Goal: Task Accomplishment & Management: Manage account settings

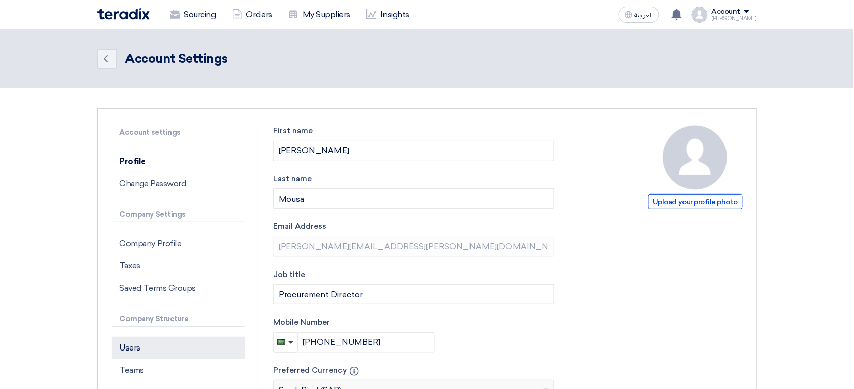
click at [174, 343] on p "Users" at bounding box center [179, 348] width 134 height 22
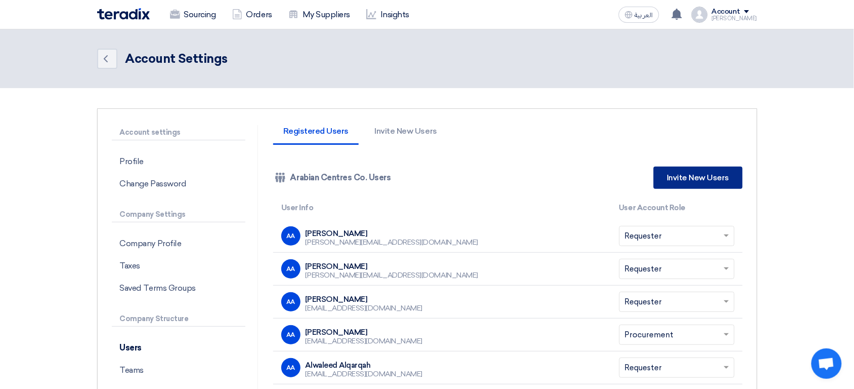
click at [705, 182] on link "Invite New Users" at bounding box center [698, 178] width 89 height 22
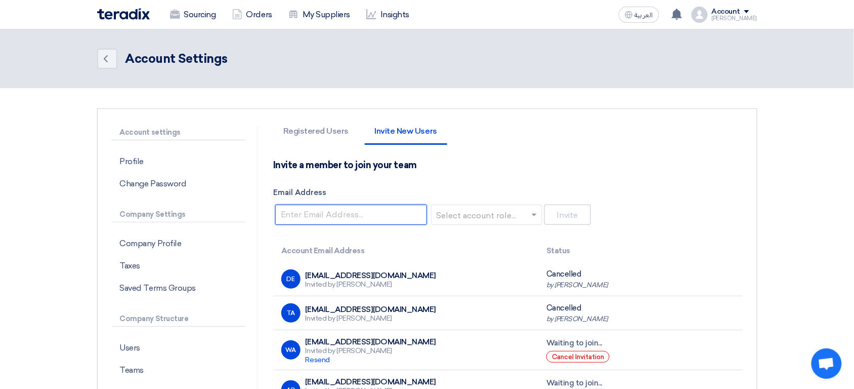
click at [366, 212] on input "Email Address" at bounding box center [351, 214] width 152 height 20
paste input "[PERSON_NAME][EMAIL_ADDRESS][PERSON_NAME][DOMAIN_NAME]"
type input "[PERSON_NAME][EMAIL_ADDRESS][PERSON_NAME][DOMAIN_NAME]"
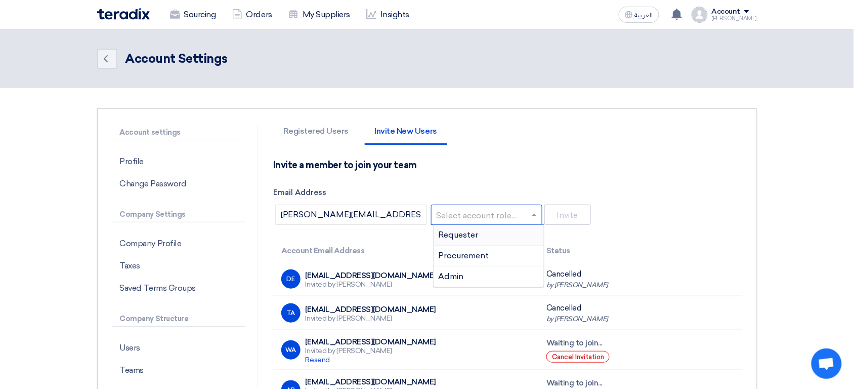
click at [470, 211] on input "text" at bounding box center [484, 215] width 90 height 17
click at [472, 241] on div "Requester" at bounding box center [489, 235] width 110 height 21
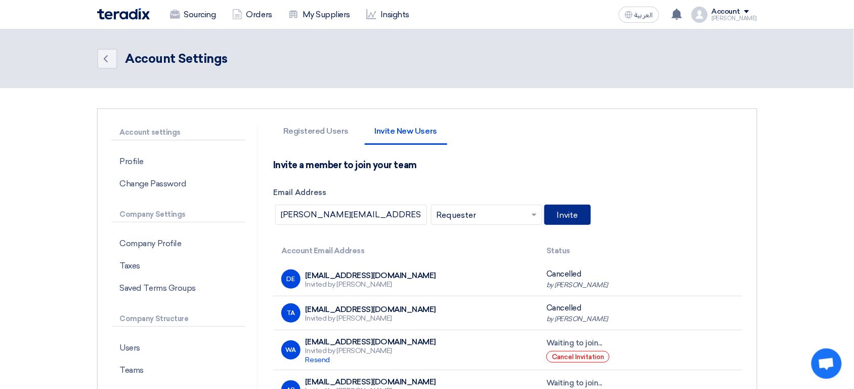
click at [580, 212] on button "Invite" at bounding box center [568, 214] width 47 height 20
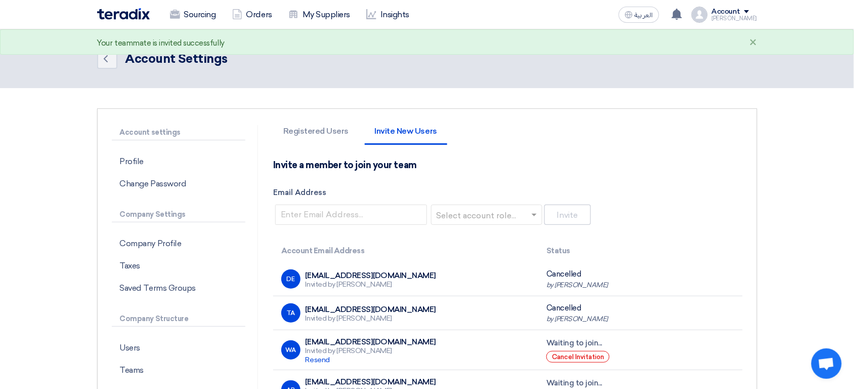
click at [571, 179] on div "Invite a member to join your team Email Address Select account role... Invite" at bounding box center [508, 192] width 470 height 67
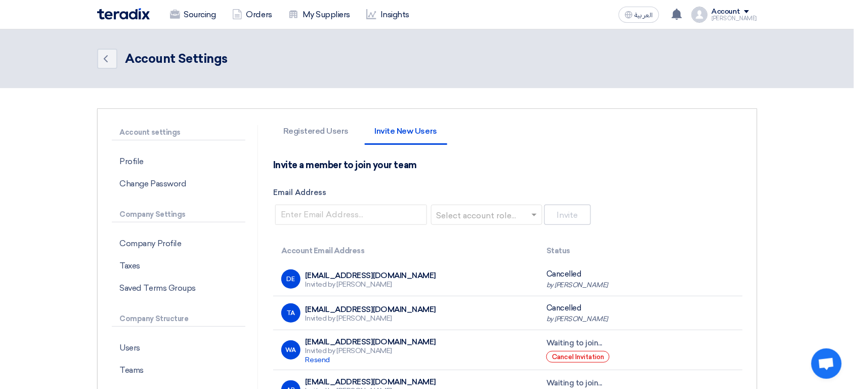
scroll to position [655, 0]
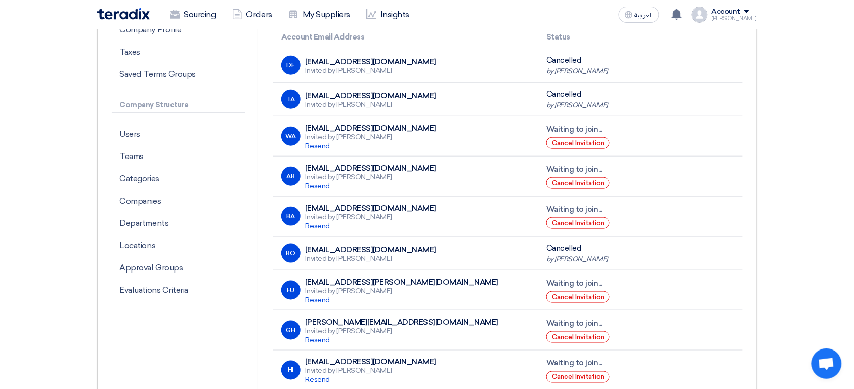
scroll to position [112, 0]
